Goal: Information Seeking & Learning: Understand process/instructions

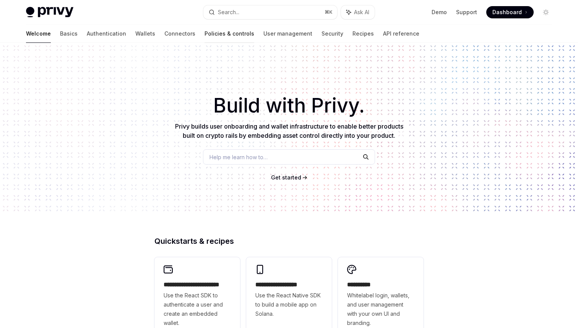
click at [205, 30] on link "Policies & controls" at bounding box center [230, 33] width 50 height 18
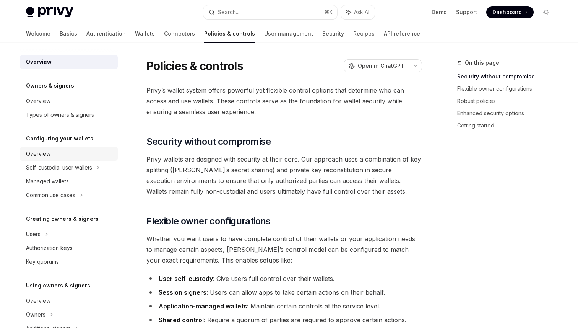
click at [70, 149] on div "Overview" at bounding box center [69, 153] width 87 height 9
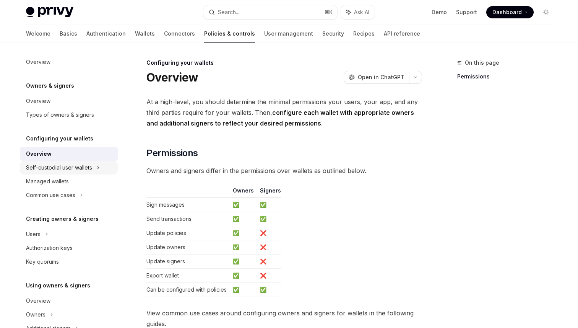
click at [67, 169] on div "Self-custodial user wallets" at bounding box center [59, 167] width 66 height 9
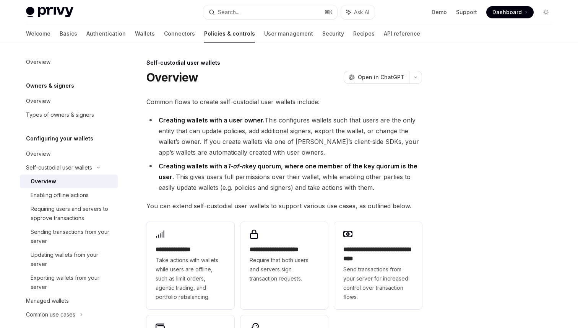
click at [67, 180] on div "Overview" at bounding box center [72, 181] width 83 height 9
click at [76, 172] on div "Self-custodial user wallets" at bounding box center [69, 168] width 98 height 14
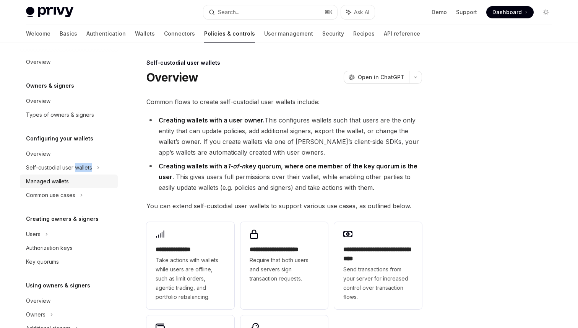
click at [74, 177] on div "Managed wallets" at bounding box center [69, 181] width 87 height 9
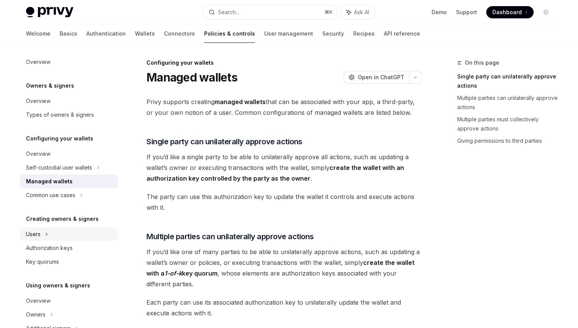
click at [67, 232] on div "Users" at bounding box center [69, 234] width 98 height 14
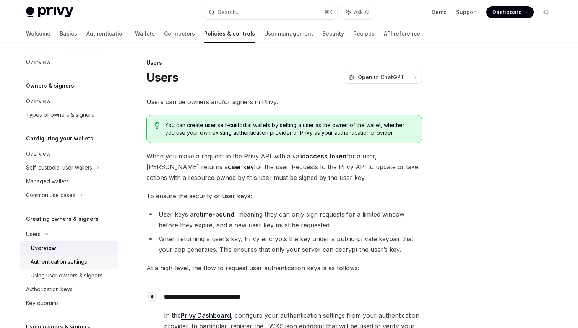
click at [65, 261] on div "Authentication settings" at bounding box center [59, 261] width 57 height 9
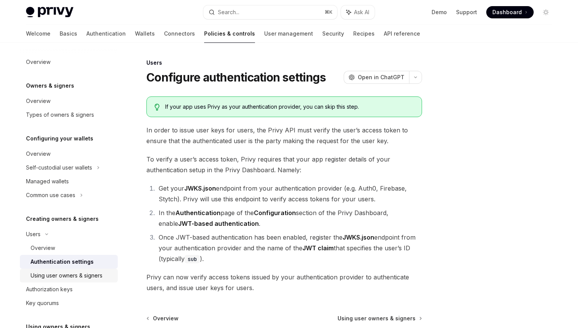
click at [65, 270] on link "Using user owners & signers" at bounding box center [69, 275] width 98 height 14
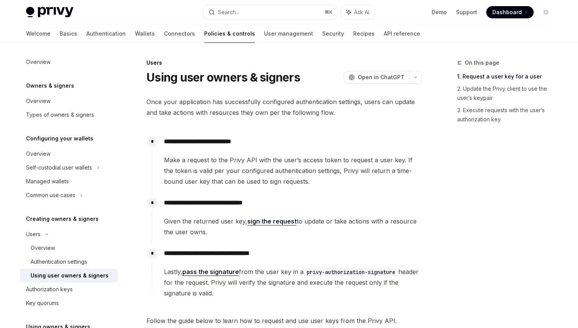
click at [64, 281] on link "Using user owners & signers" at bounding box center [69, 275] width 98 height 14
click at [64, 288] on div "Authorization keys" at bounding box center [49, 288] width 47 height 9
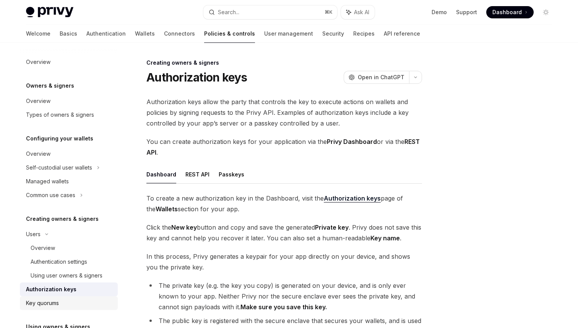
click at [64, 297] on link "Key quorums" at bounding box center [69, 303] width 98 height 14
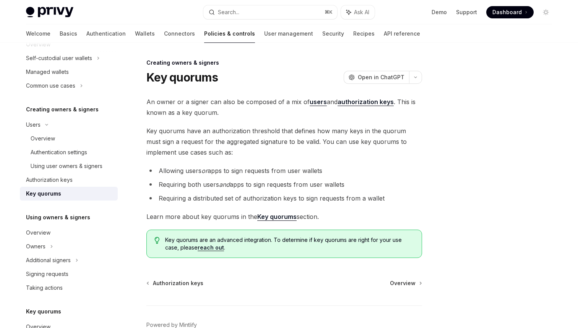
scroll to position [158, 0]
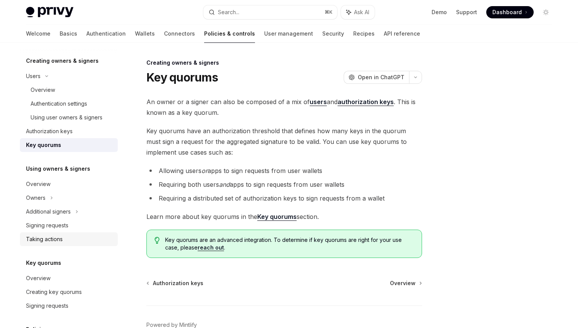
click at [70, 240] on div "Taking actions" at bounding box center [69, 238] width 87 height 9
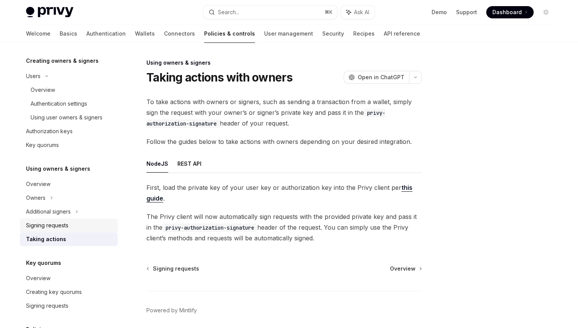
click at [67, 221] on div "Signing requests" at bounding box center [47, 225] width 42 height 9
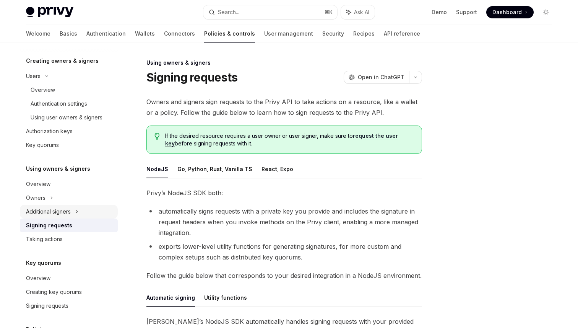
click at [75, 213] on div "Additional signers" at bounding box center [69, 212] width 98 height 14
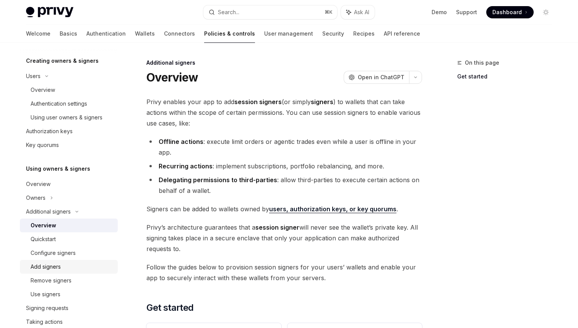
click at [62, 260] on link "Add signers" at bounding box center [69, 267] width 98 height 14
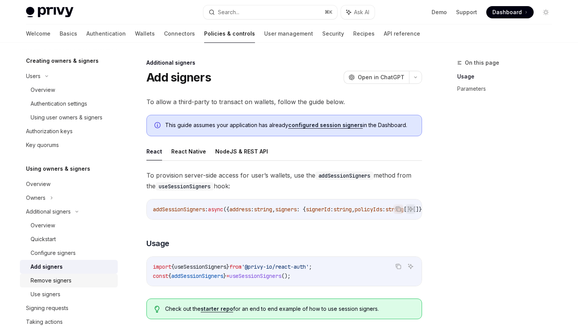
click at [62, 282] on div "Remove signers" at bounding box center [51, 280] width 41 height 9
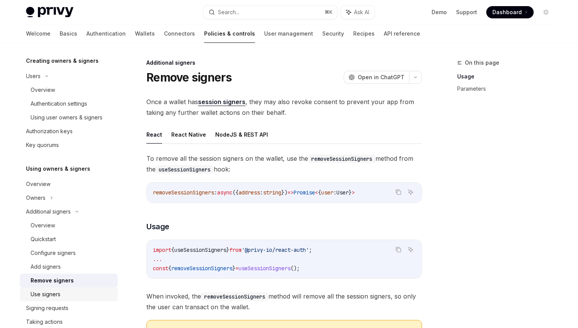
click at [62, 292] on div "Use signers" at bounding box center [72, 293] width 83 height 9
type textarea "*"
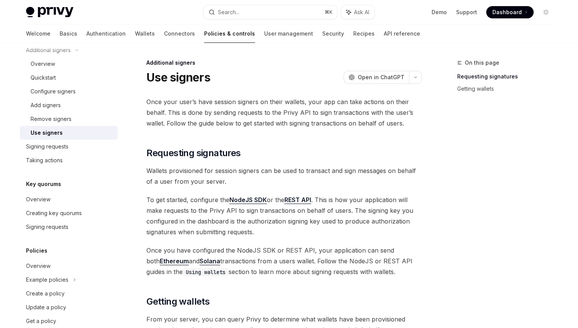
scroll to position [335, 0]
